Goal: Information Seeking & Learning: Find specific page/section

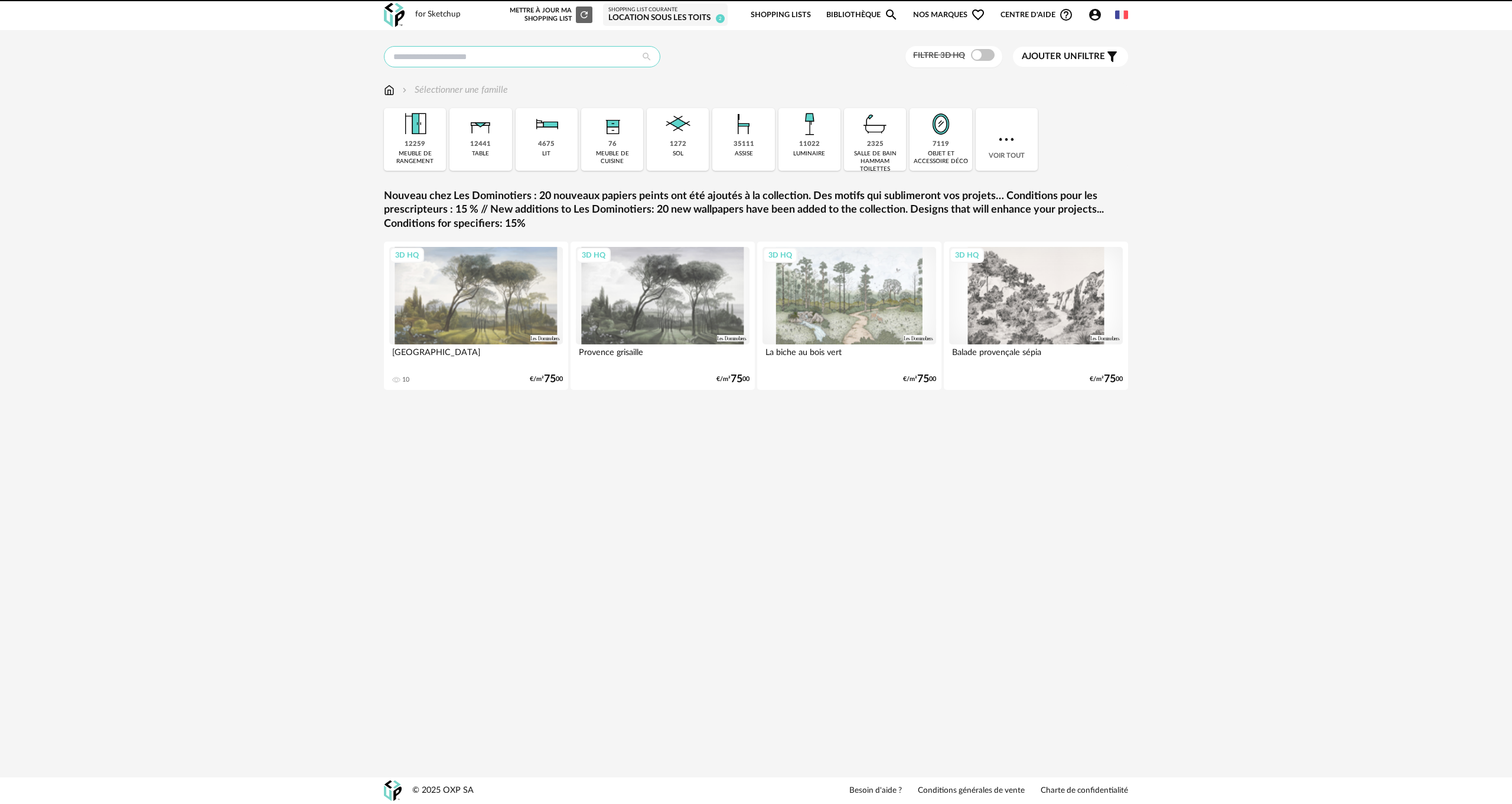
click at [445, 53] on input "text" at bounding box center [522, 56] width 277 height 21
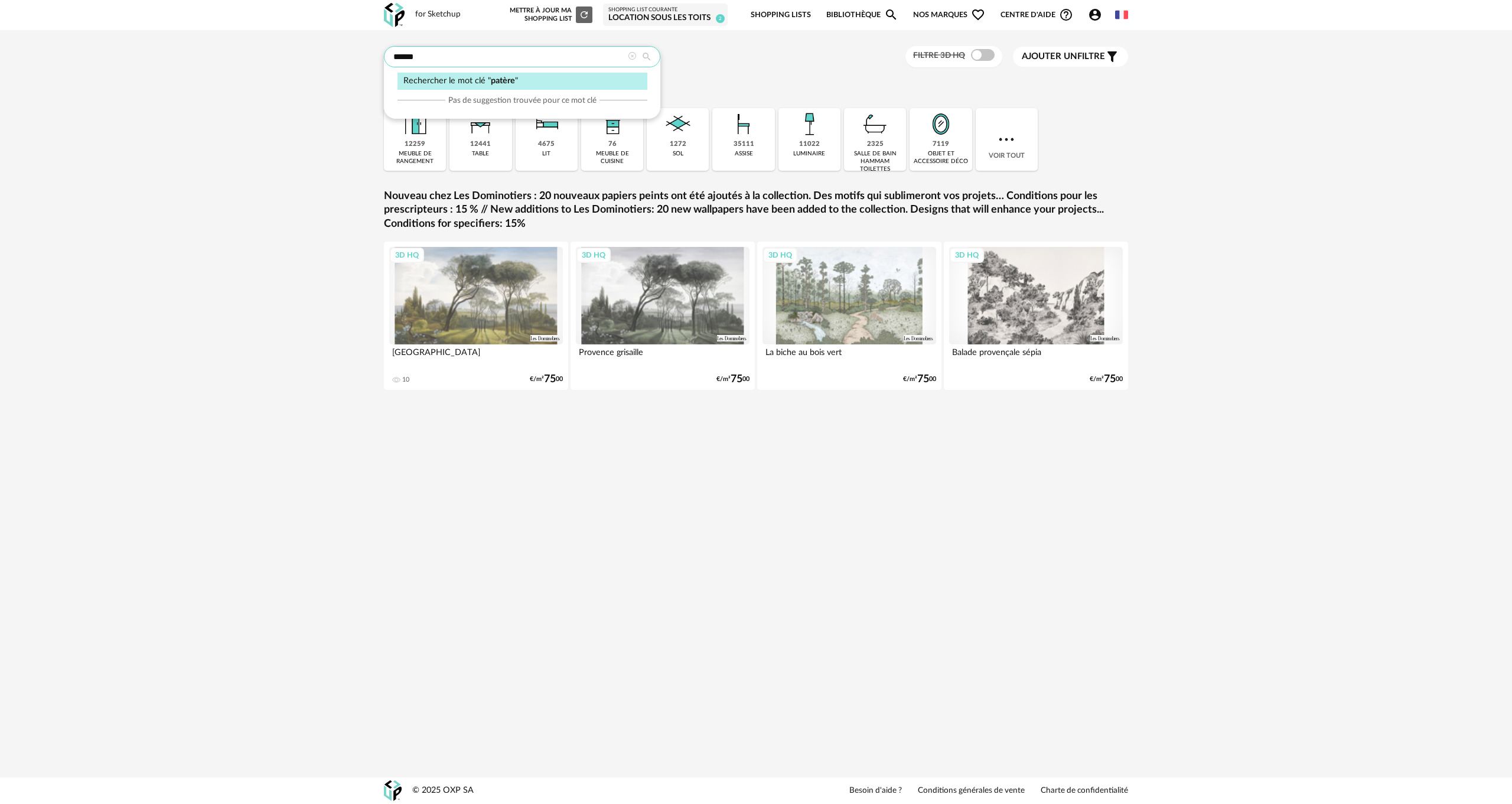
type input "******"
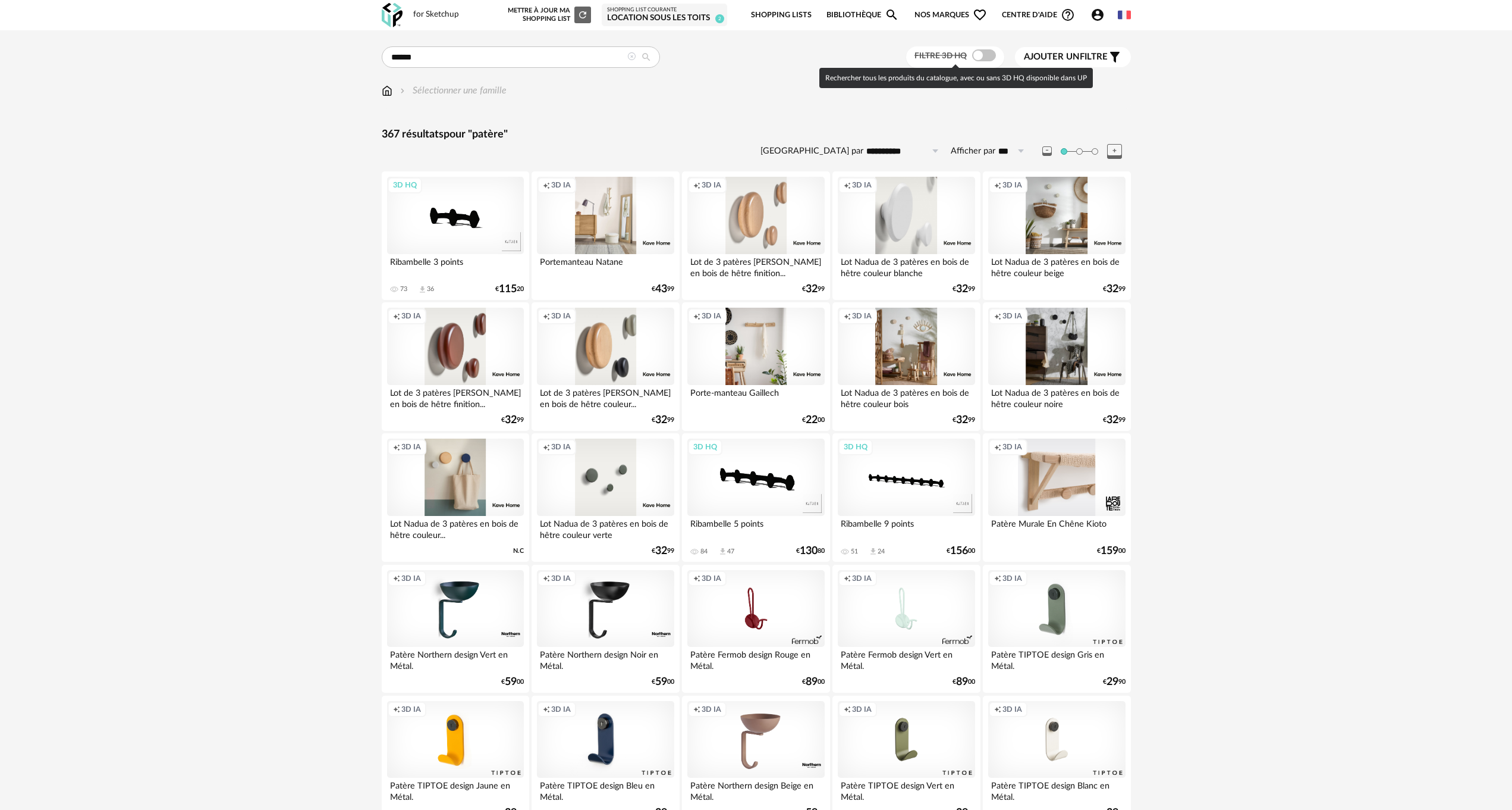
click at [987, 55] on span at bounding box center [983, 55] width 24 height 12
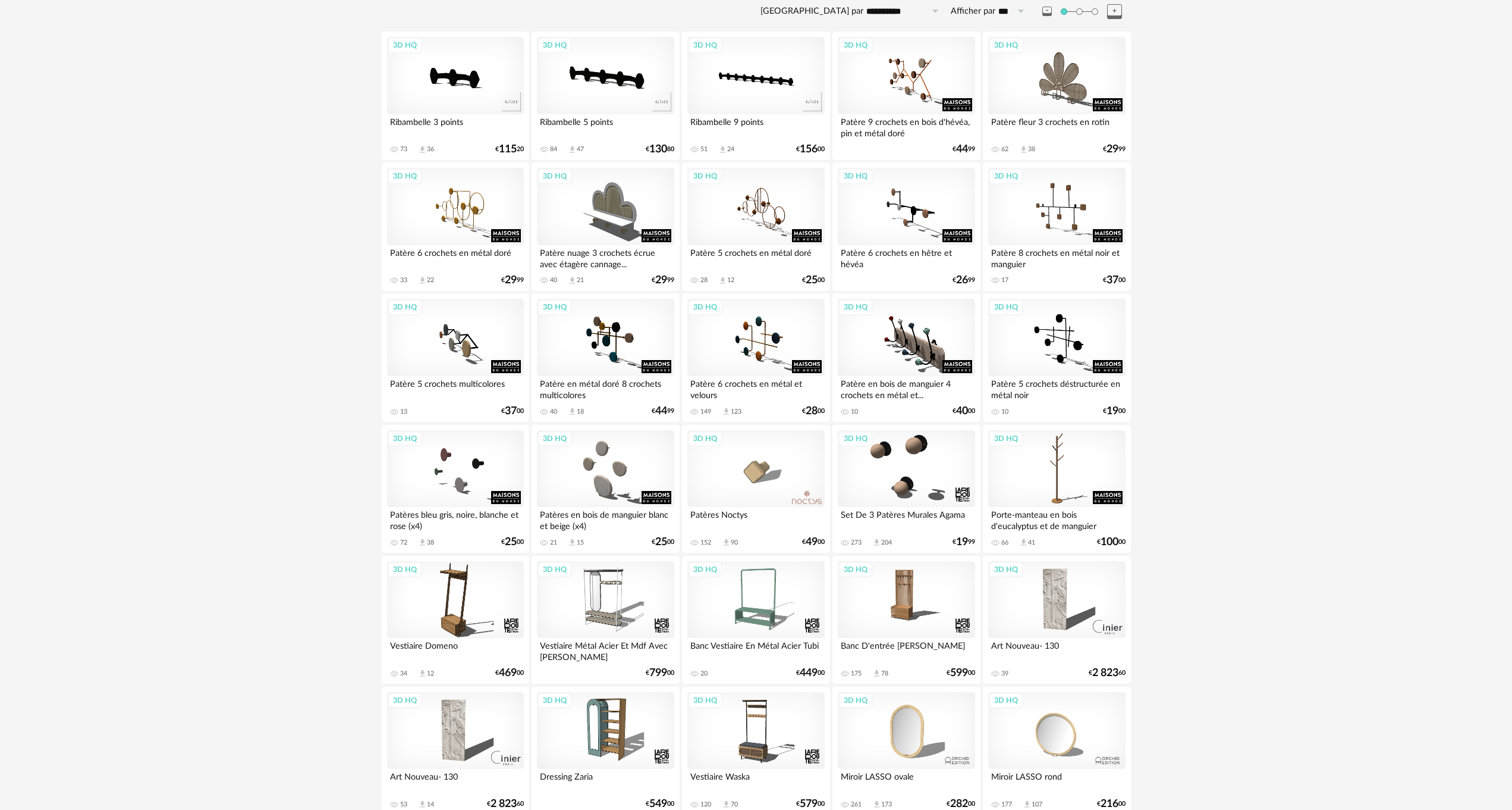
scroll to position [119, 0]
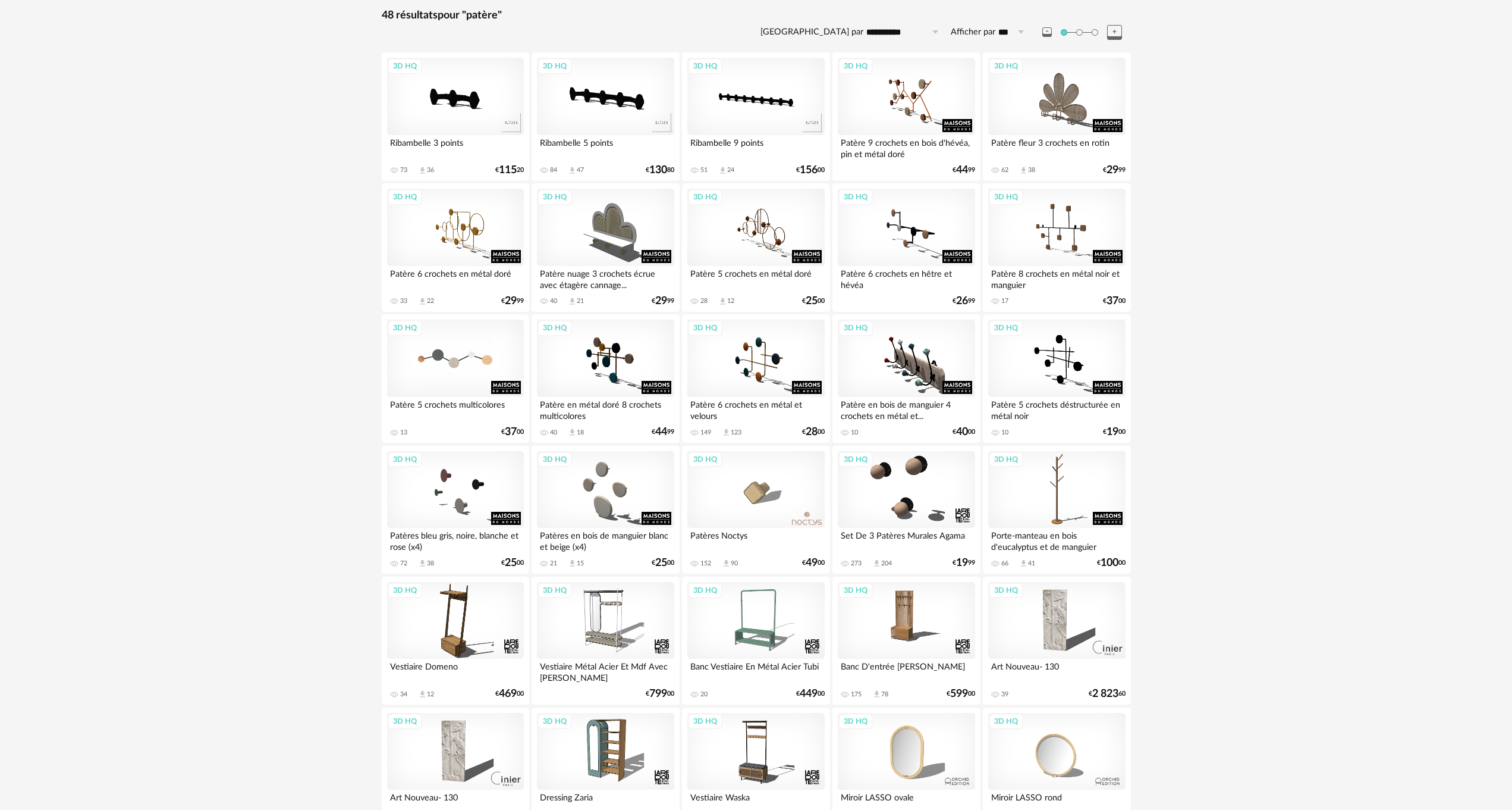
click at [472, 374] on div "3D HQ" at bounding box center [456, 358] width 137 height 77
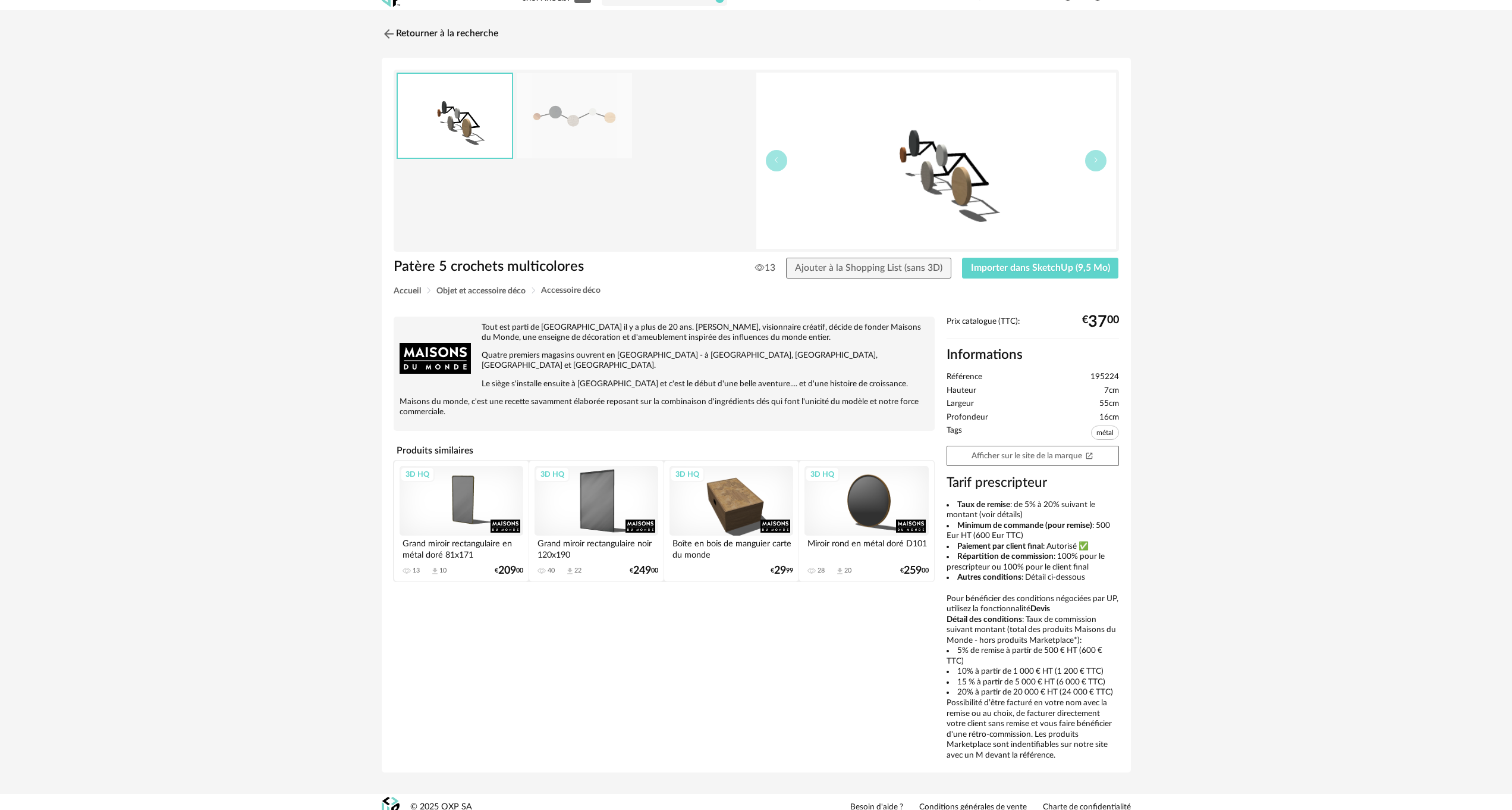
scroll to position [31, 0]
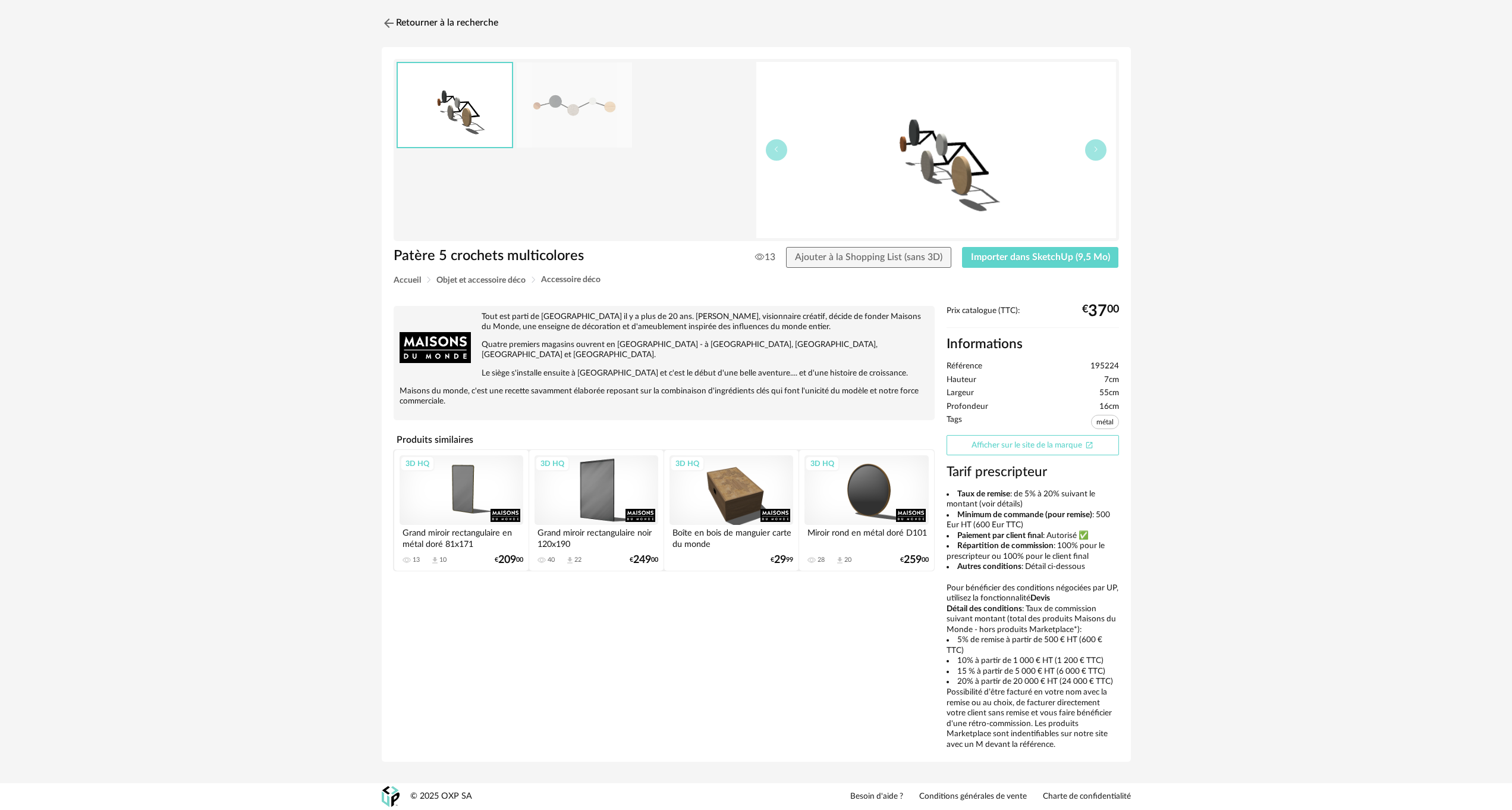
click at [1019, 450] on link "Afficher sur le site de la marque Open In New icon" at bounding box center [1033, 444] width 172 height 20
